Goal: Information Seeking & Learning: Check status

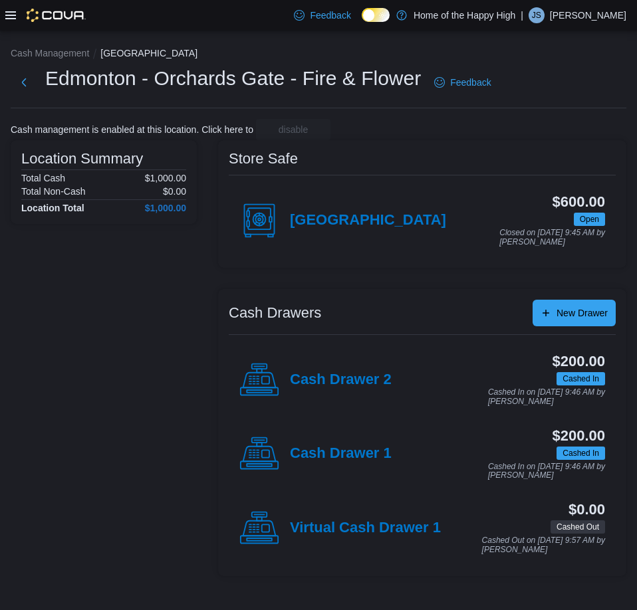
click at [10, 17] on icon at bounding box center [10, 15] width 11 height 11
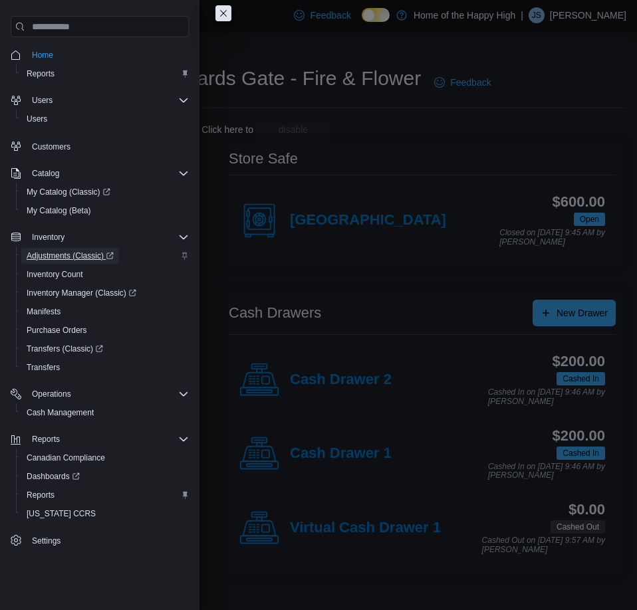
click at [72, 251] on span "Adjustments (Classic)" at bounding box center [70, 256] width 87 height 11
click at [59, 290] on span "Inventory Manager (Classic)" at bounding box center [82, 293] width 110 height 11
click at [62, 251] on span "Adjustments (Classic)" at bounding box center [70, 256] width 87 height 11
click at [58, 296] on span "Inventory Manager (Classic)" at bounding box center [82, 293] width 110 height 11
click at [81, 253] on span "Adjustments (Classic)" at bounding box center [70, 256] width 87 height 11
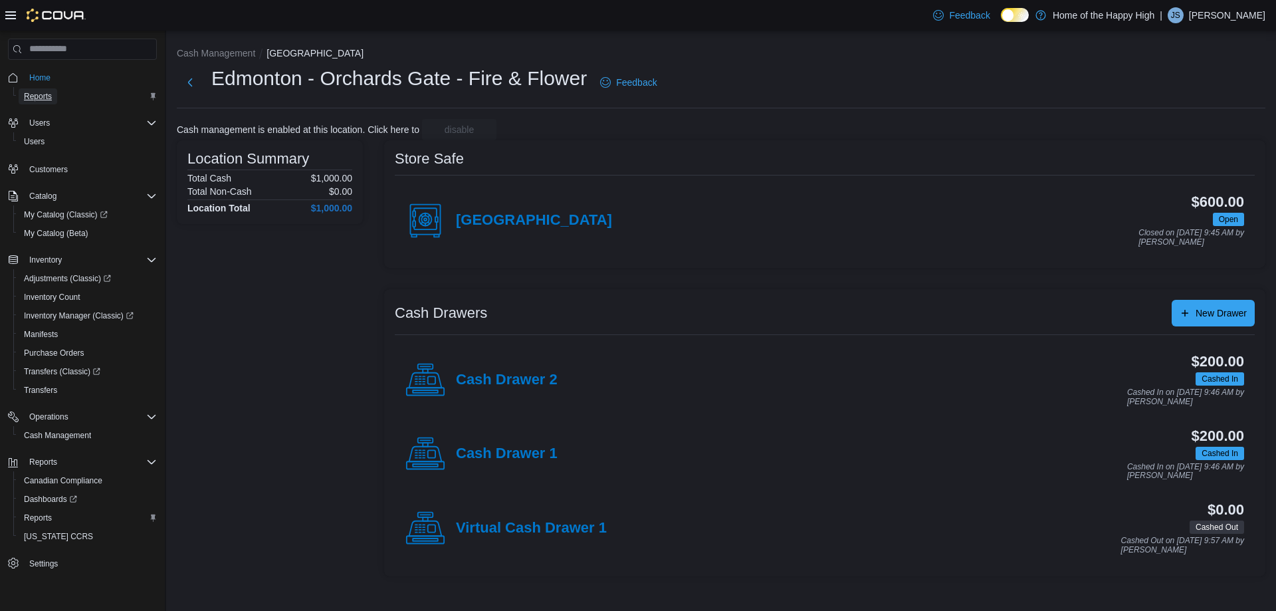
click at [45, 96] on span "Reports" at bounding box center [38, 96] width 28 height 11
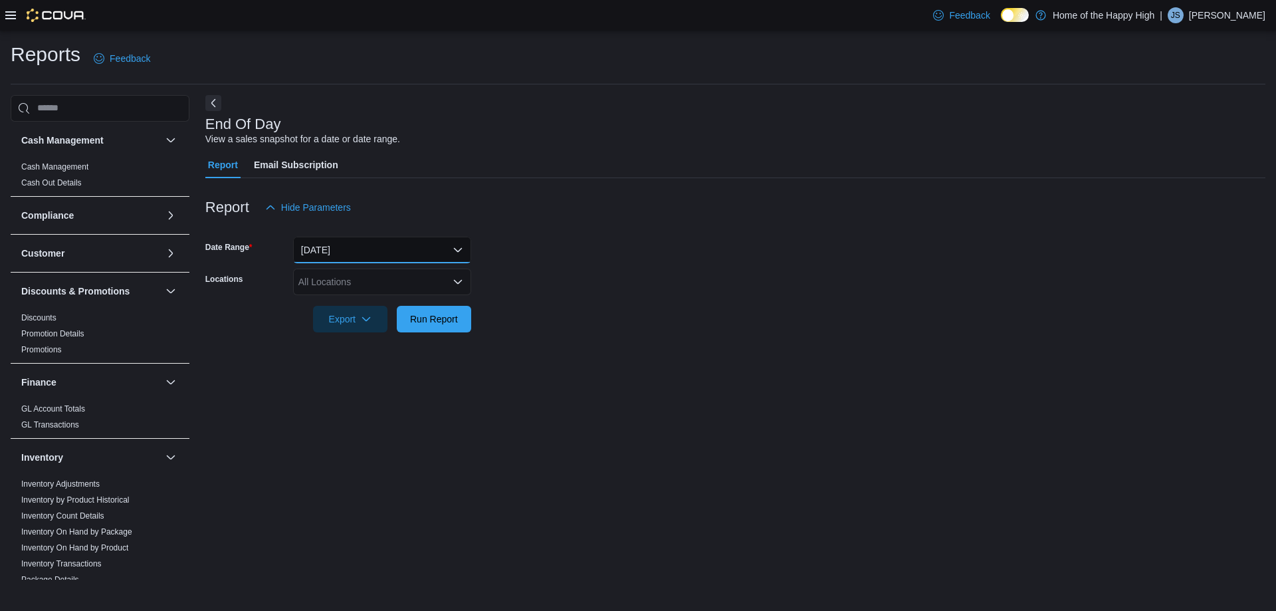
click at [405, 245] on button "[DATE]" at bounding box center [382, 250] width 178 height 27
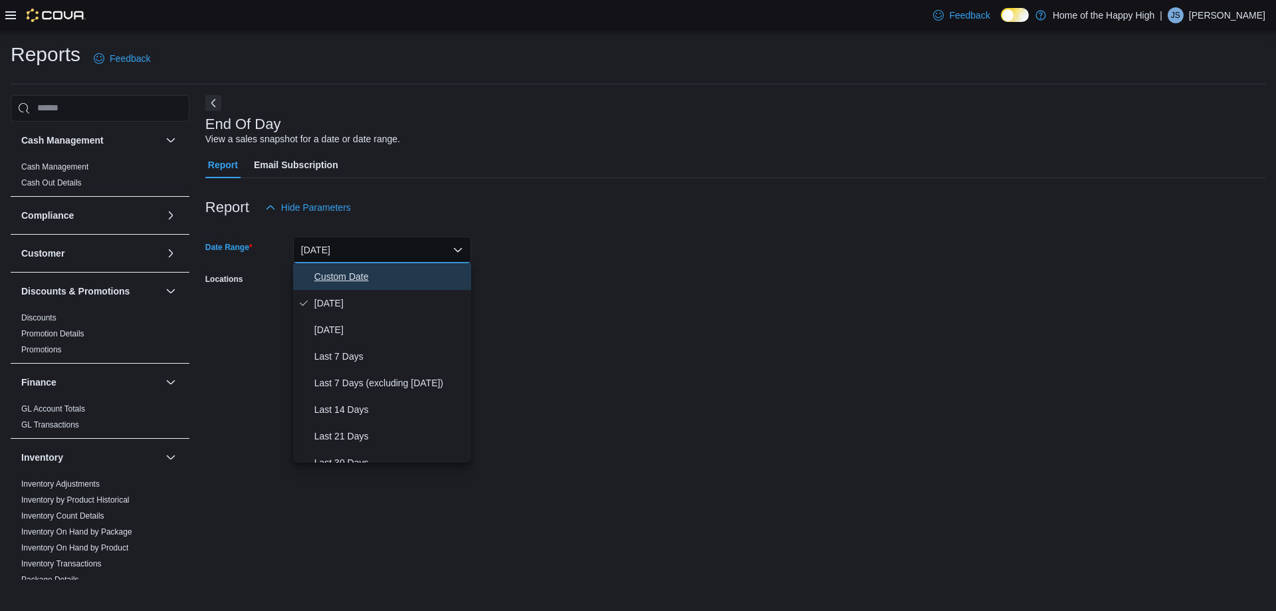
click at [392, 269] on span "Custom Date" at bounding box center [390, 276] width 152 height 16
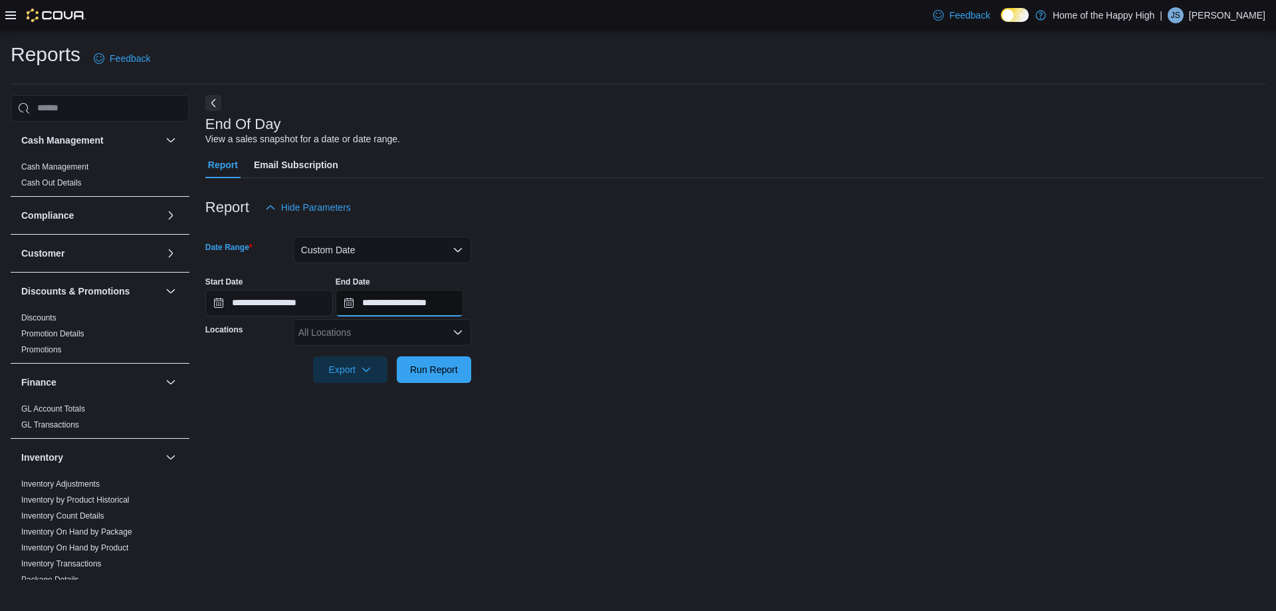
click at [453, 307] on input "**********" at bounding box center [400, 303] width 128 height 27
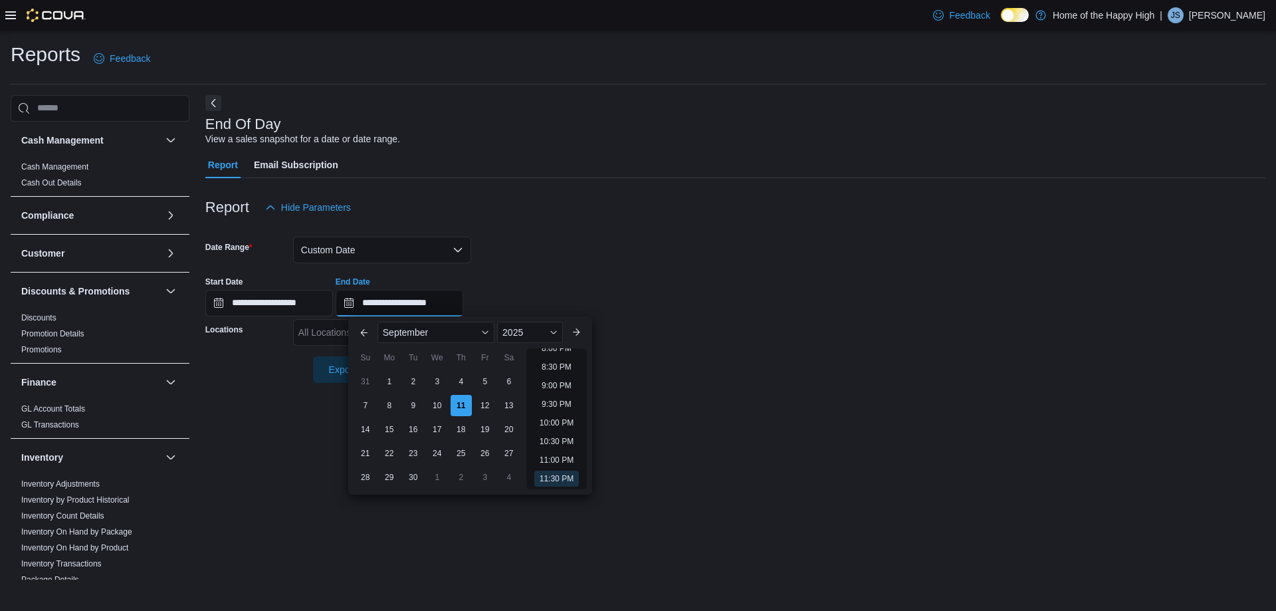
scroll to position [423, 0]
click at [544, 350] on li "11:00 AM" at bounding box center [556, 346] width 45 height 16
type input "**********"
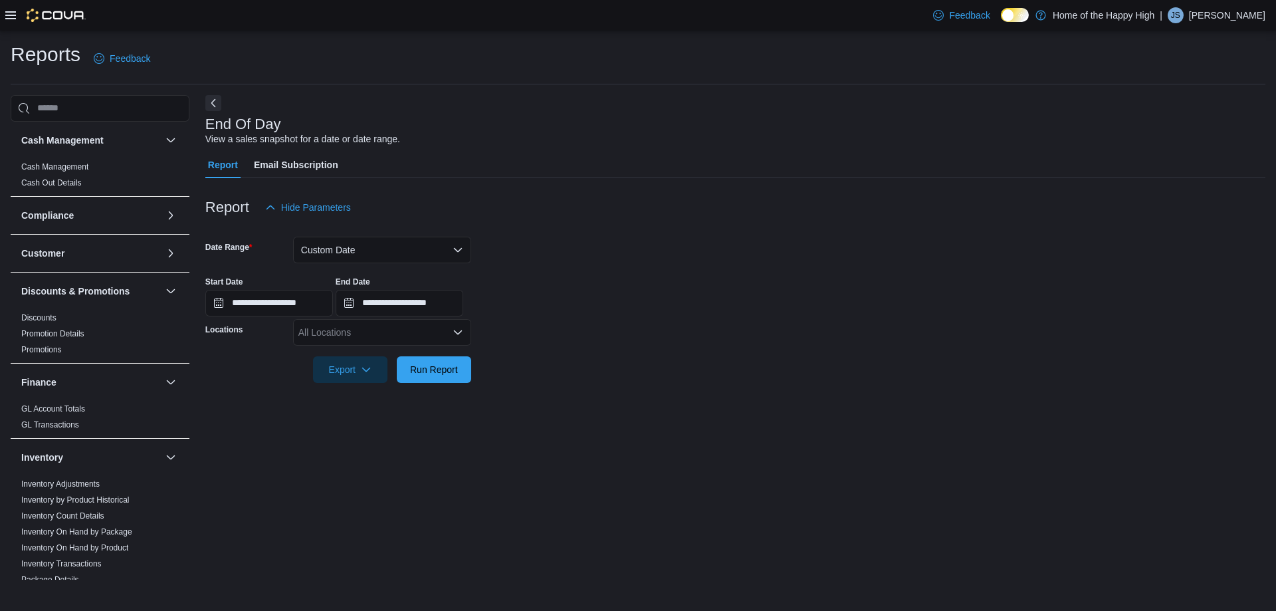
click at [453, 336] on icon "Open list of options" at bounding box center [458, 332] width 11 height 11
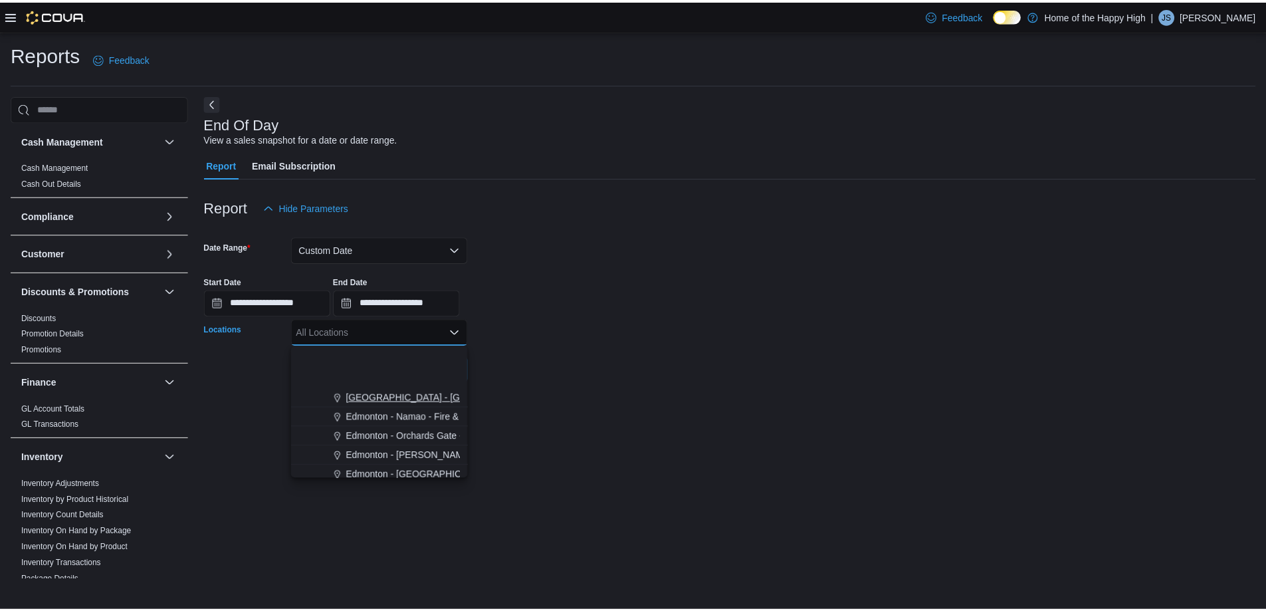
scroll to position [399, 0]
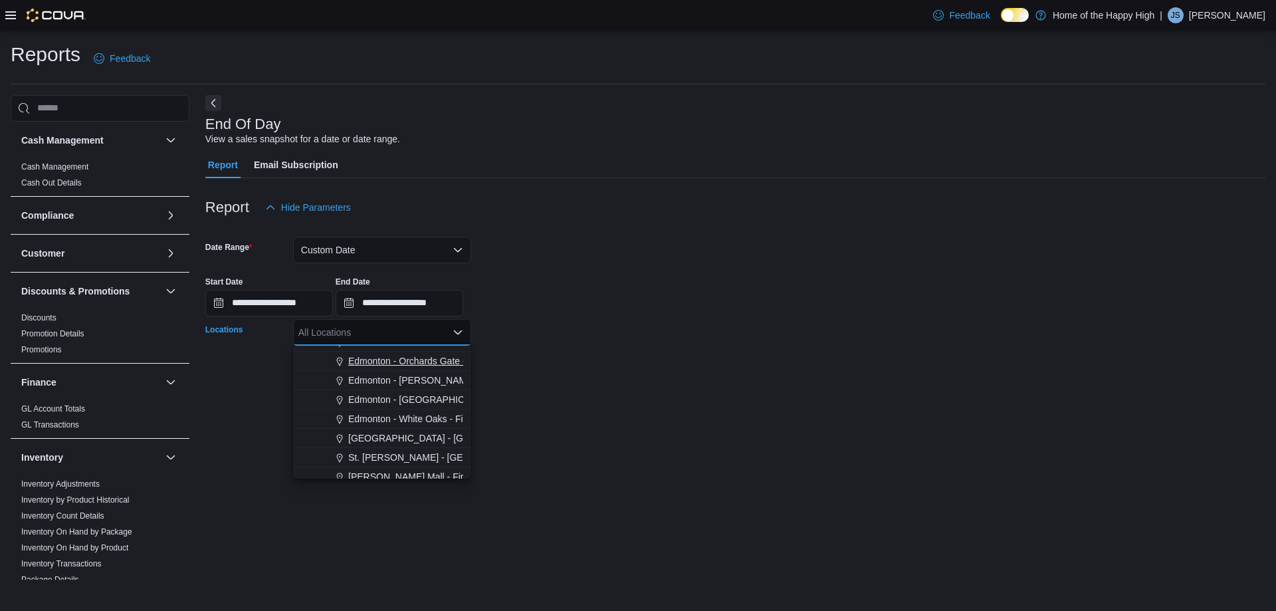
click at [430, 364] on span "Edmonton - Orchards Gate - Fire & Flower" at bounding box center [435, 360] width 175 height 13
click at [544, 423] on div "**********" at bounding box center [735, 337] width 1060 height 484
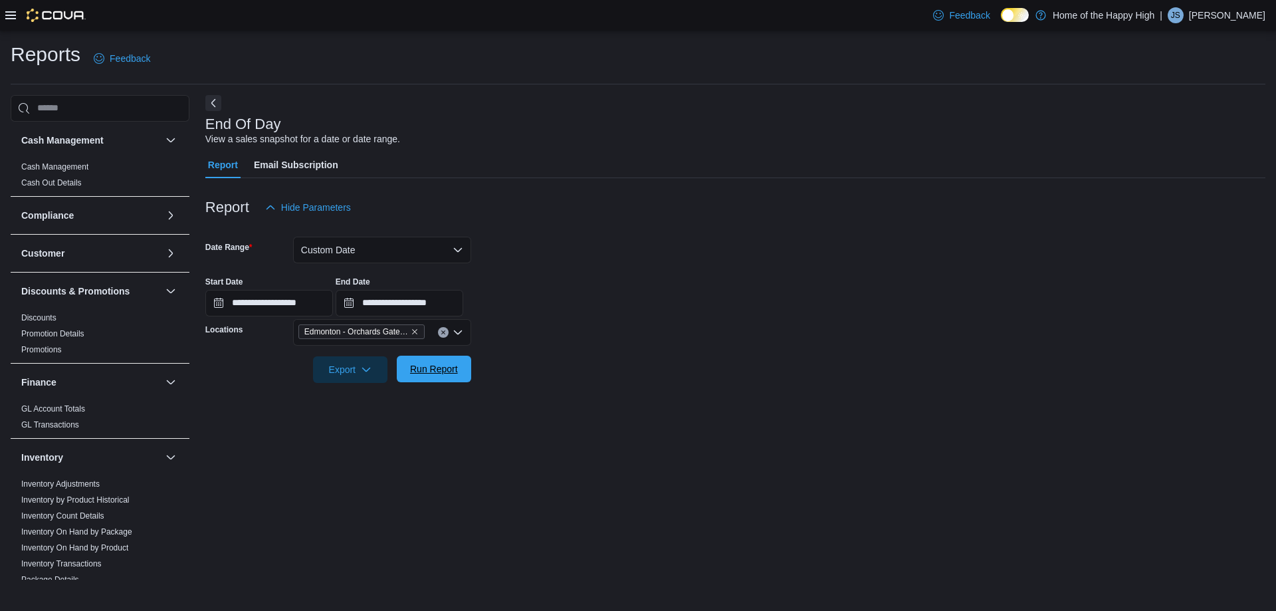
click at [417, 373] on span "Run Report" at bounding box center [434, 368] width 48 height 13
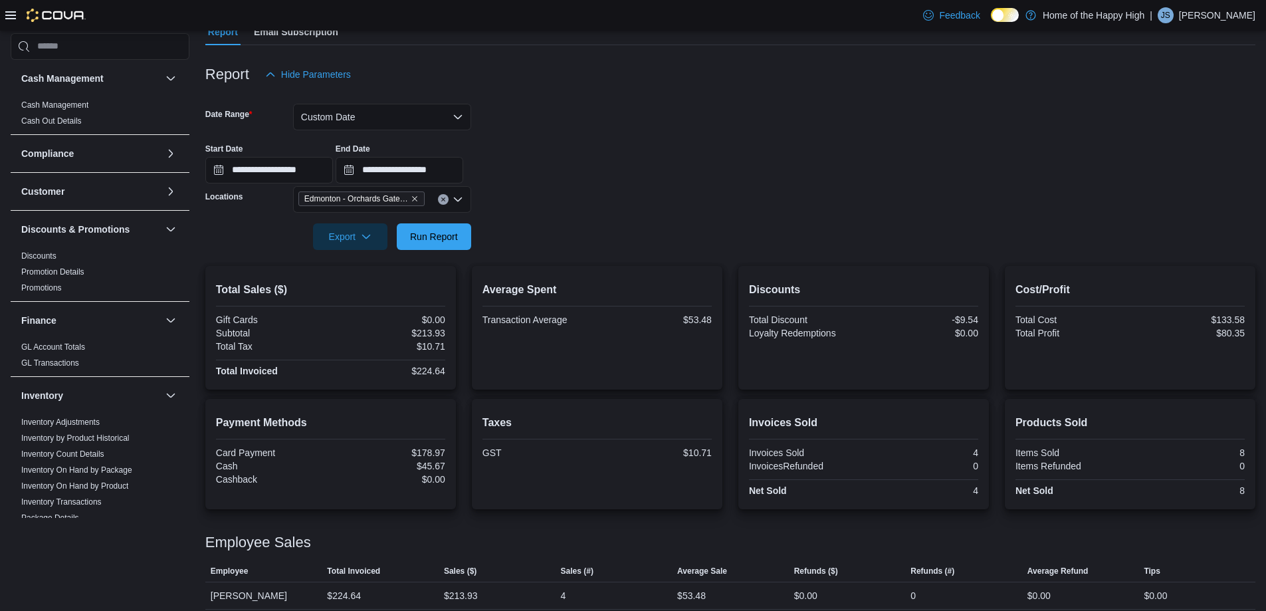
scroll to position [142, 0]
